Goal: Task Accomplishment & Management: Manage account settings

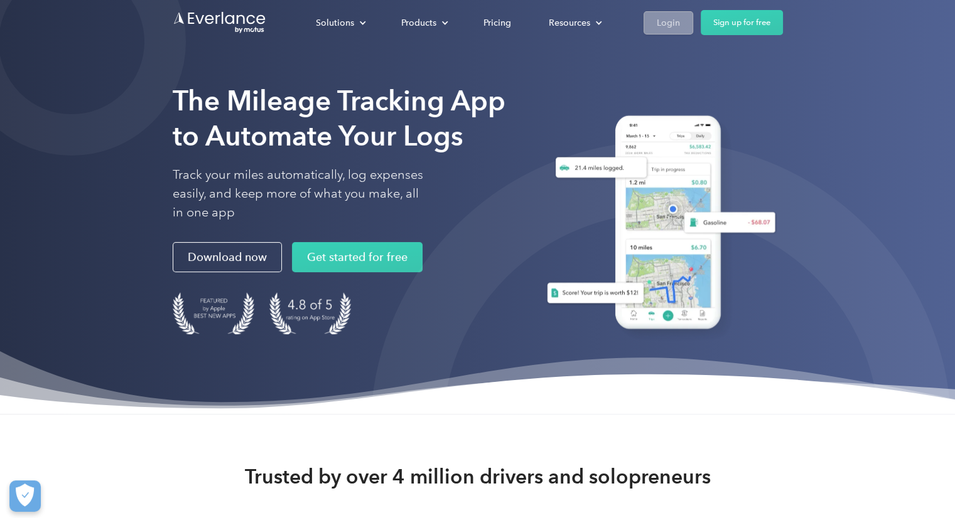
click at [647, 21] on link "Login" at bounding box center [668, 22] width 50 height 23
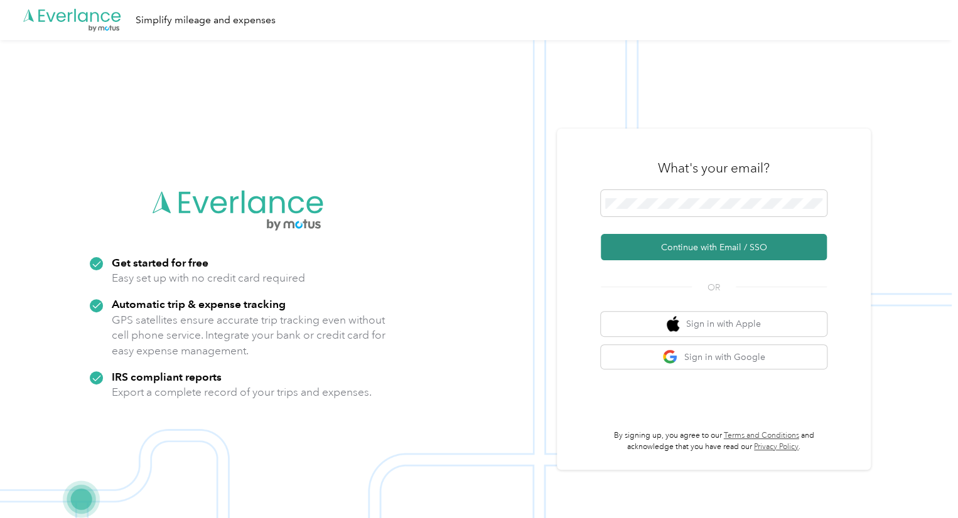
click at [695, 247] on button "Continue with Email / SSO" at bounding box center [714, 247] width 226 height 26
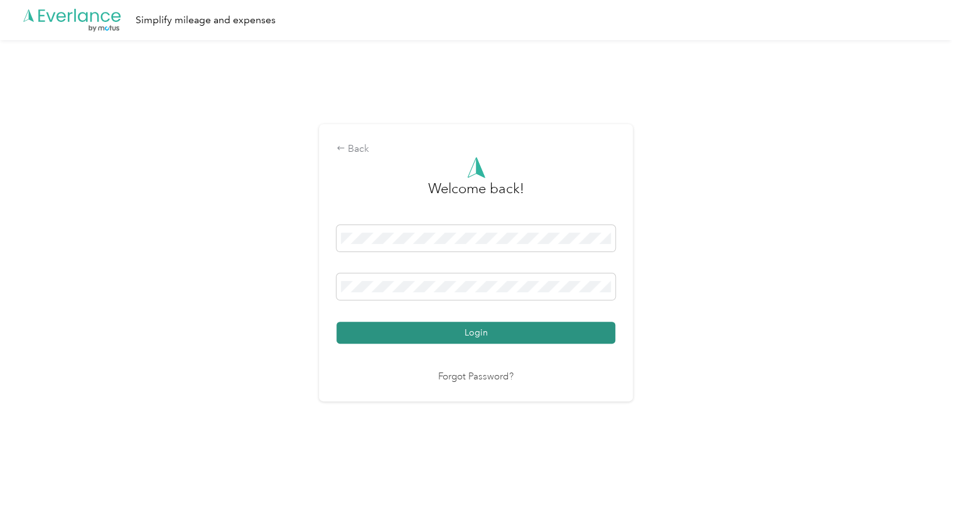
click at [433, 332] on button "Login" at bounding box center [475, 333] width 279 height 22
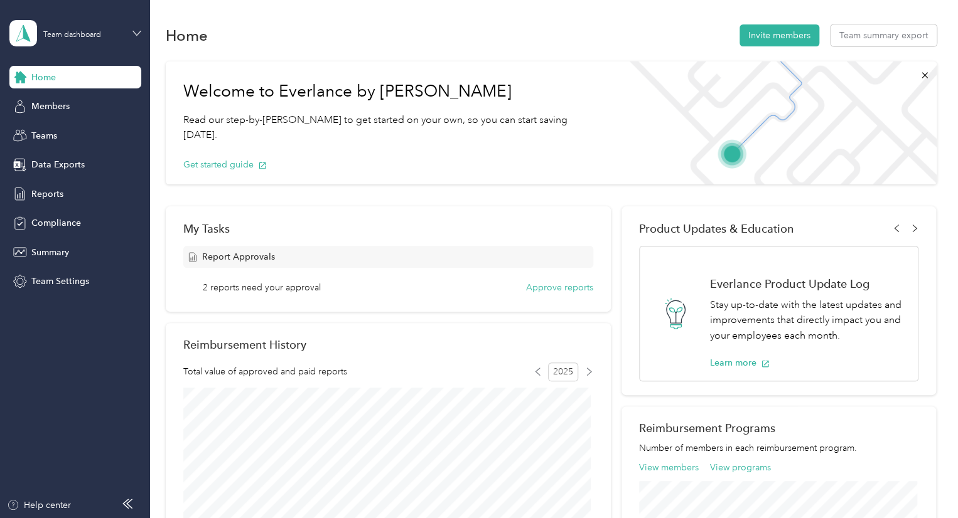
click at [134, 31] on icon at bounding box center [136, 33] width 9 height 9
click at [63, 130] on div "Personal dashboard" at bounding box center [59, 131] width 79 height 13
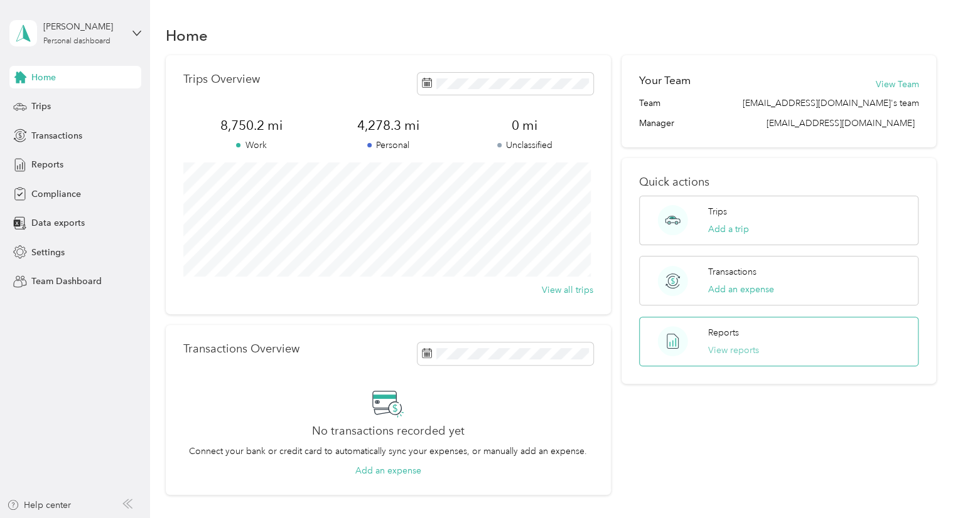
click at [718, 347] on button "View reports" at bounding box center [733, 350] width 51 height 13
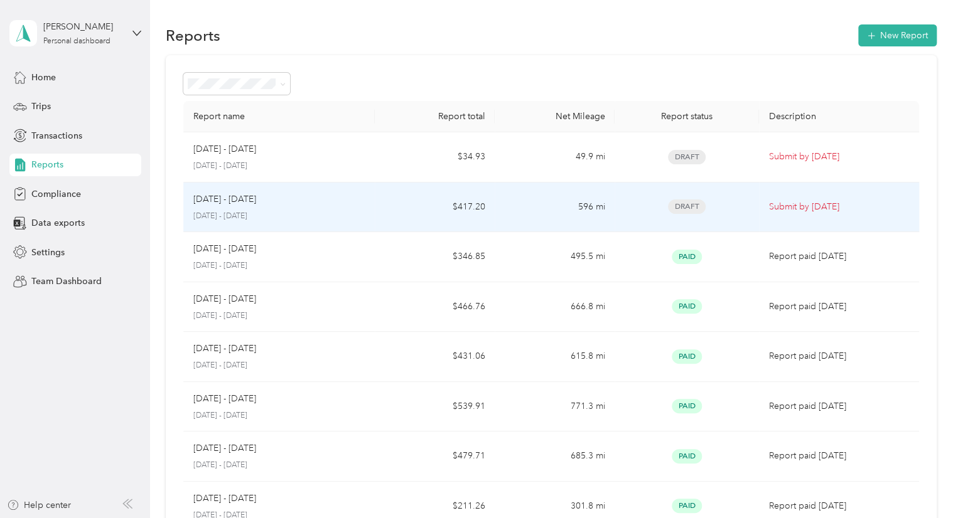
click at [372, 208] on td "[DATE] - [DATE] [DATE] - [DATE]" at bounding box center [279, 208] width 192 height 50
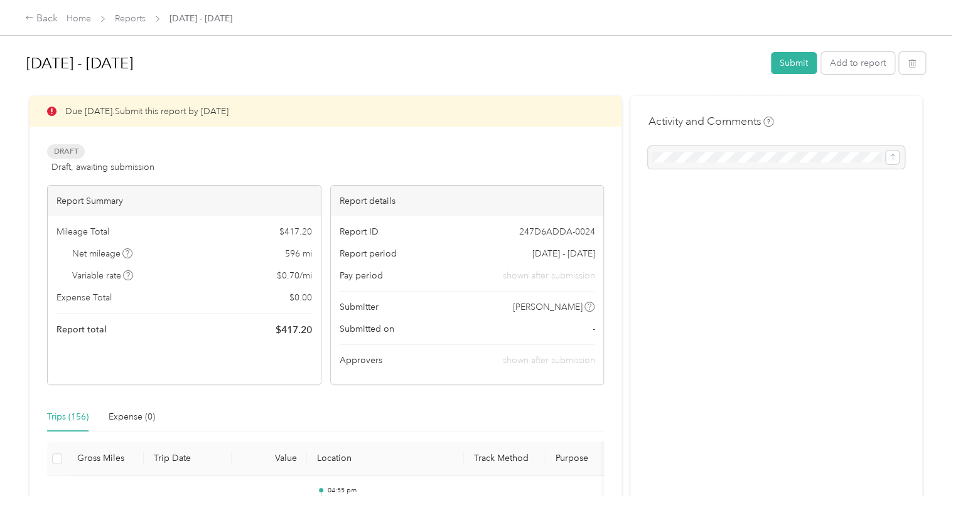
click at [55, 417] on div "Trips (156)" at bounding box center [67, 417] width 41 height 14
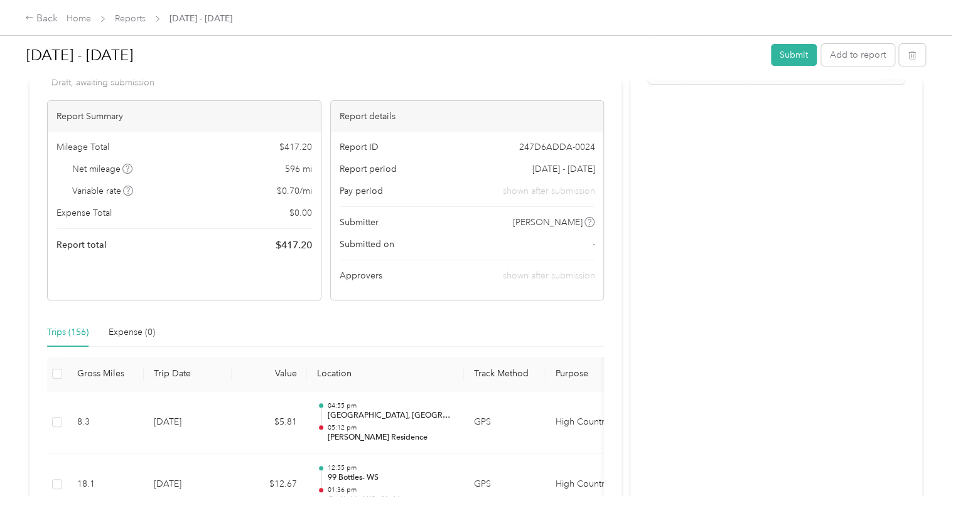
scroll to position [188, 0]
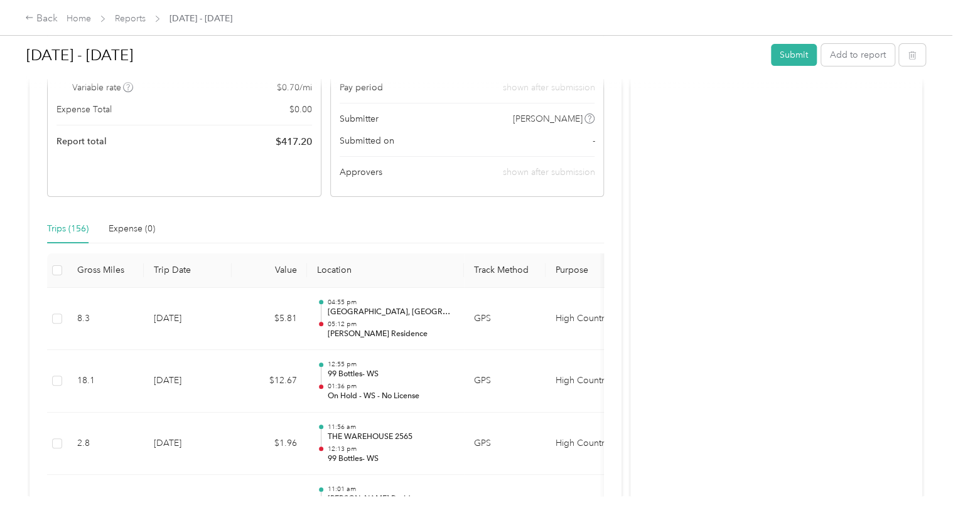
click at [58, 230] on div "Trips (156)" at bounding box center [67, 229] width 41 height 14
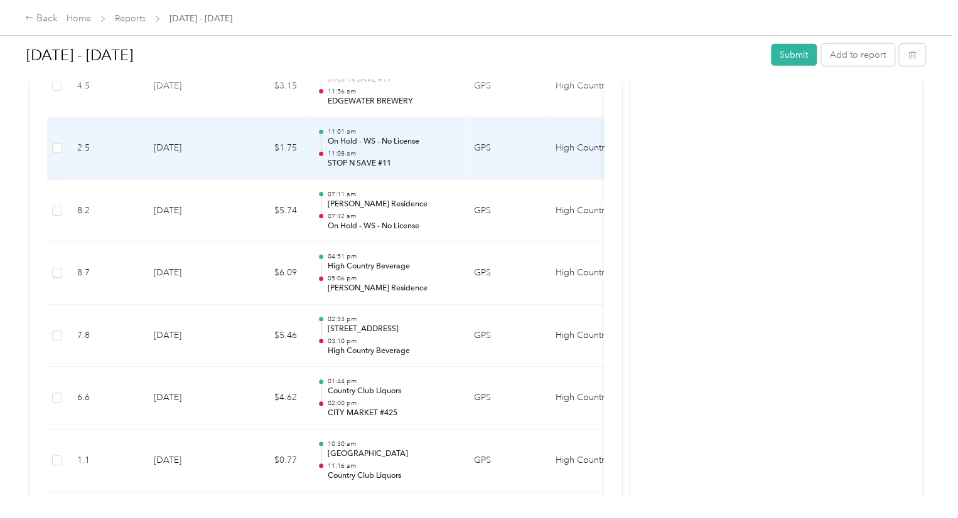
scroll to position [9100, 0]
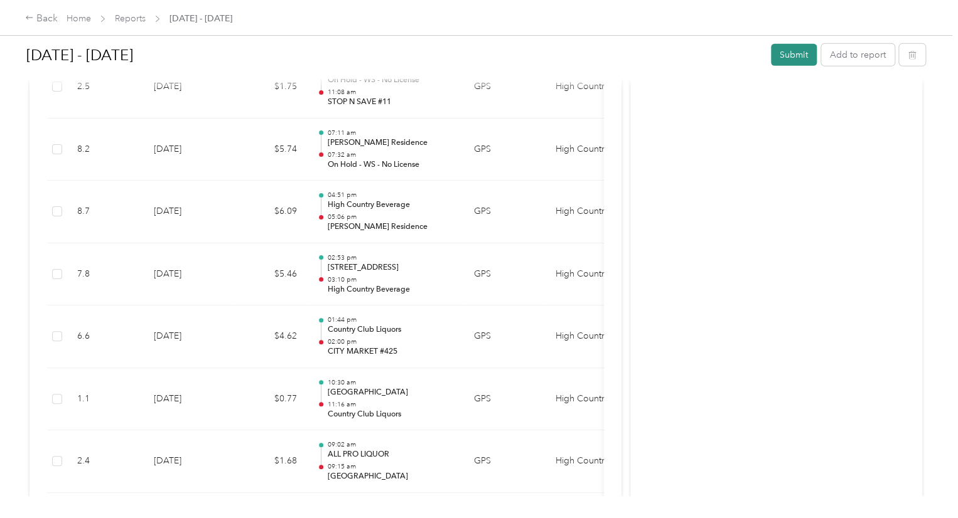
click at [786, 50] on button "Submit" at bounding box center [794, 55] width 46 height 22
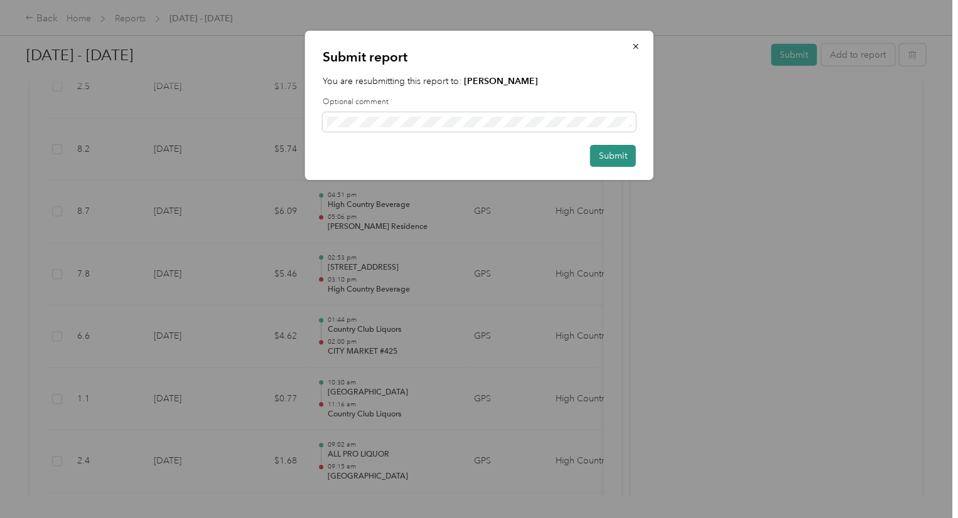
click at [620, 147] on button "Submit" at bounding box center [613, 156] width 46 height 22
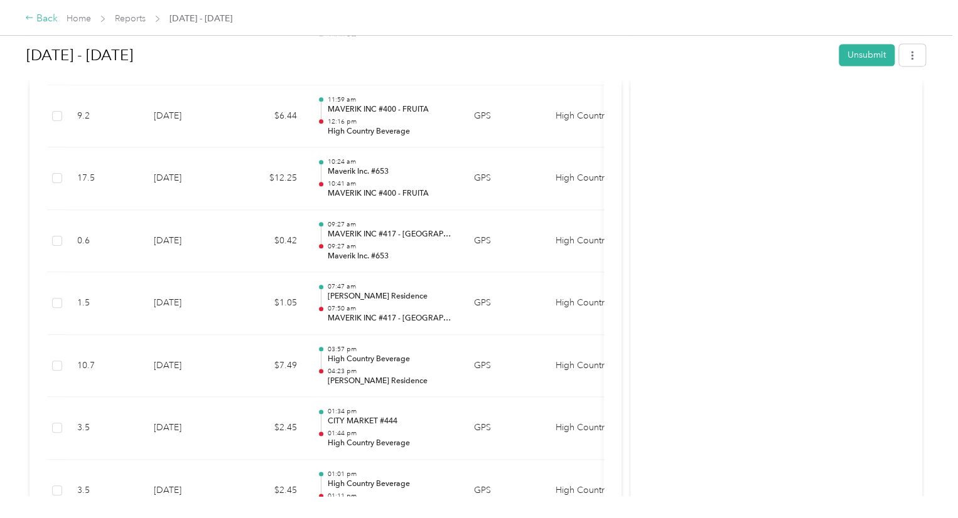
scroll to position [5617, 0]
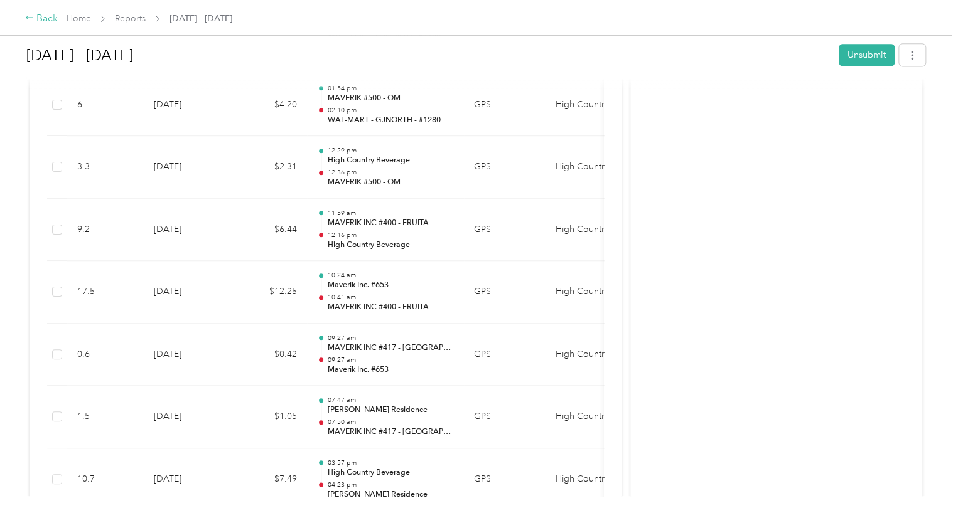
click at [36, 16] on div "Back" at bounding box center [41, 18] width 33 height 15
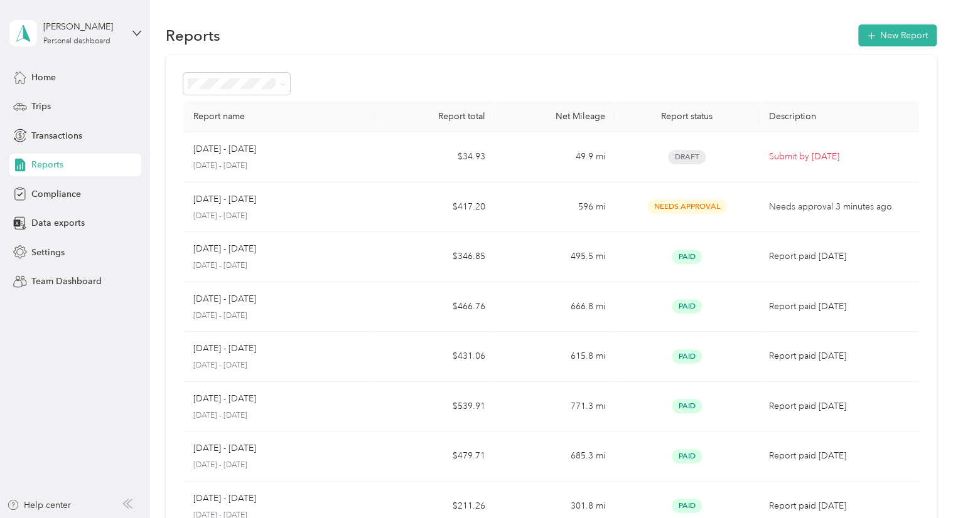
click at [131, 32] on div "[PERSON_NAME] Personal dashboard" at bounding box center [75, 33] width 132 height 44
click at [40, 106] on div "Team dashboard" at bounding box center [141, 103] width 247 height 22
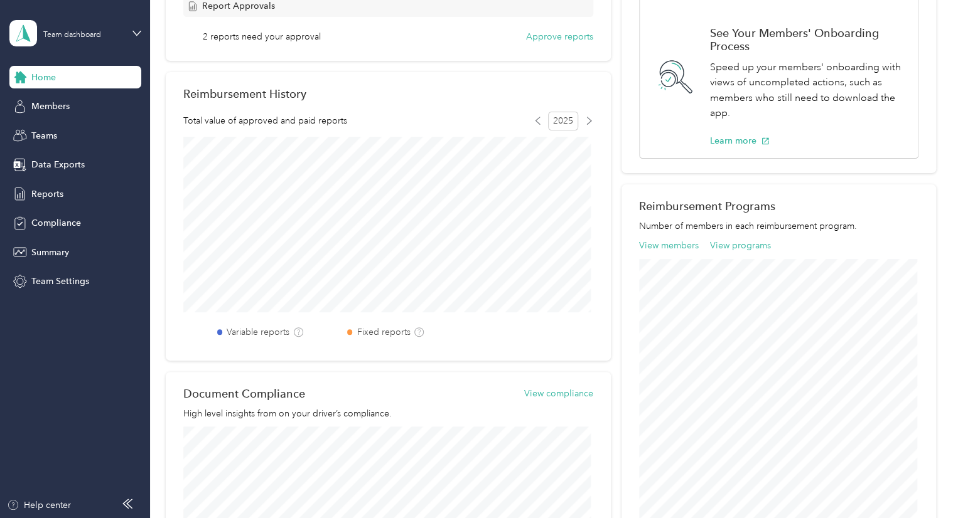
scroll to position [502, 0]
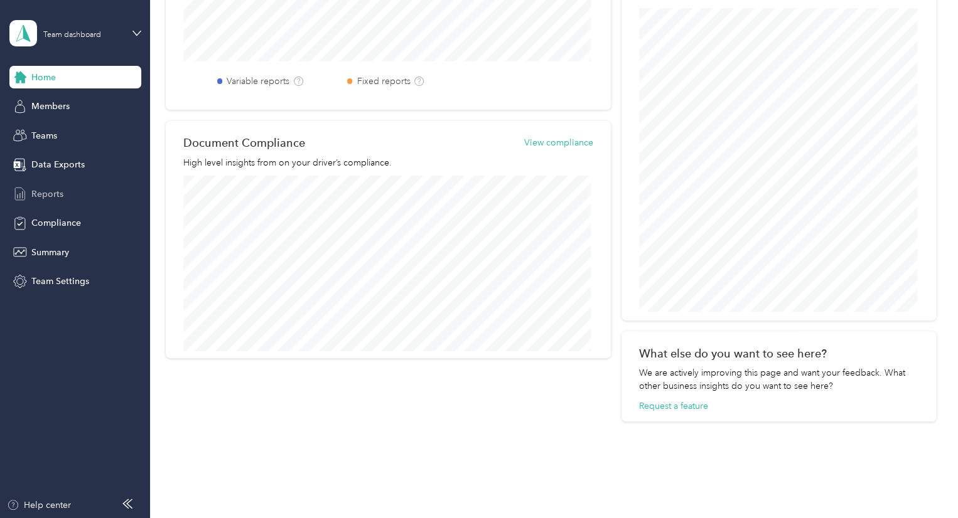
click at [36, 196] on span "Reports" at bounding box center [47, 194] width 32 height 13
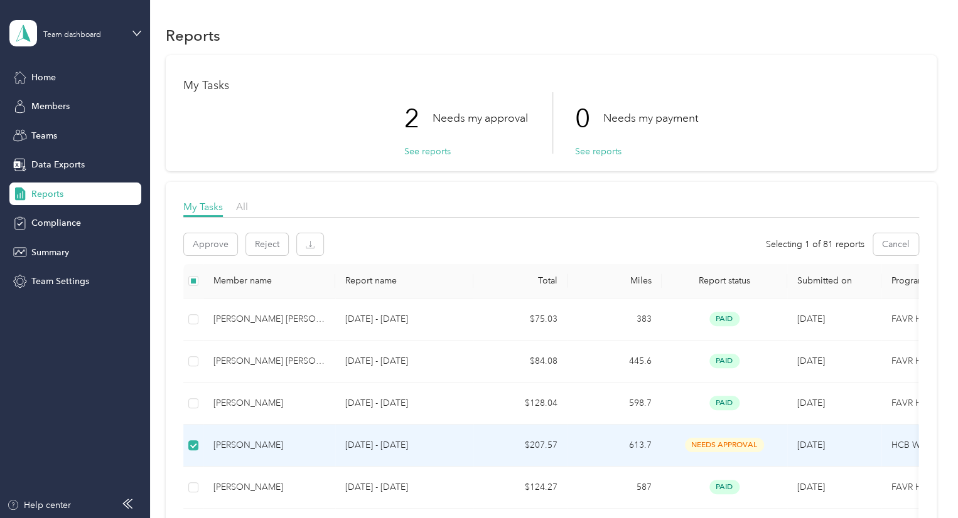
click at [723, 282] on span "Report status" at bounding box center [724, 281] width 105 height 11
click at [705, 283] on span "Report status" at bounding box center [724, 281] width 105 height 11
click at [434, 154] on button "See reports" at bounding box center [427, 151] width 46 height 13
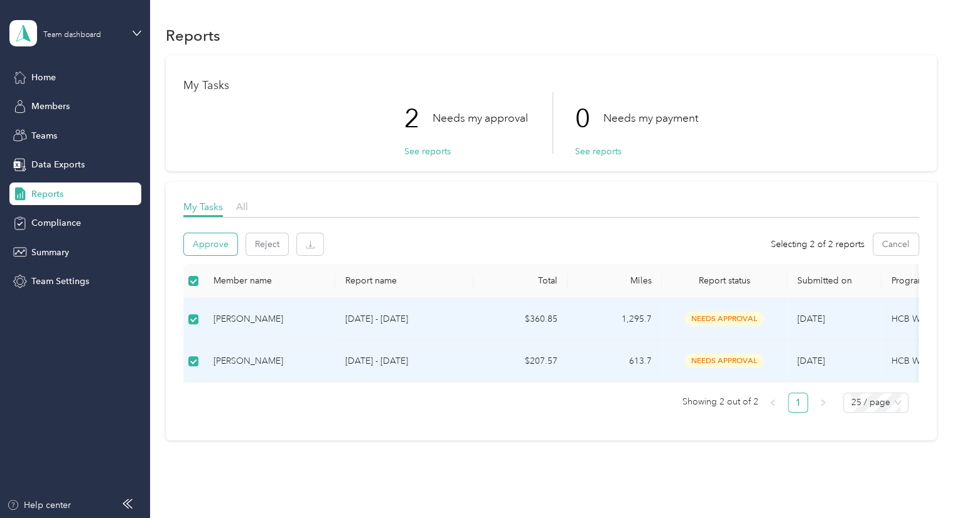
click at [196, 244] on button "Approve" at bounding box center [210, 244] width 53 height 22
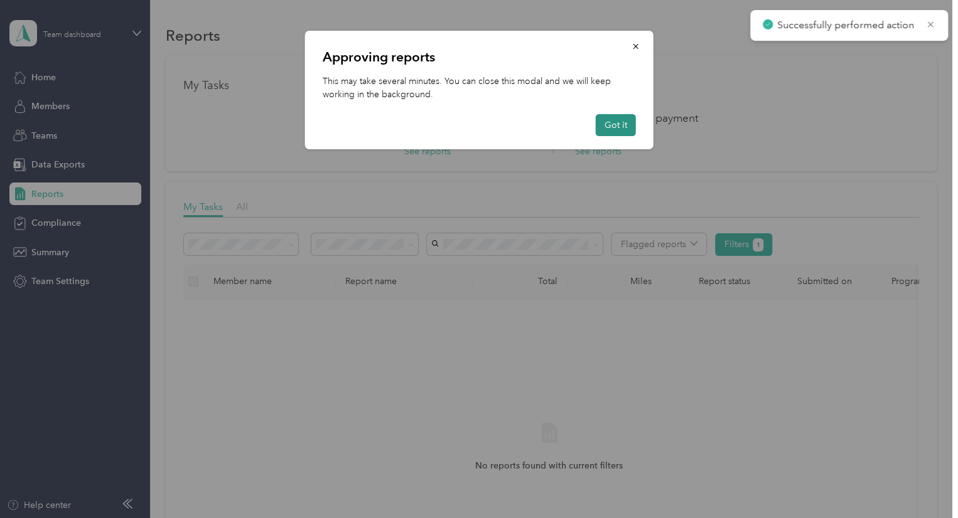
click at [614, 131] on button "Got it" at bounding box center [616, 125] width 40 height 22
